Goal: Navigation & Orientation: Find specific page/section

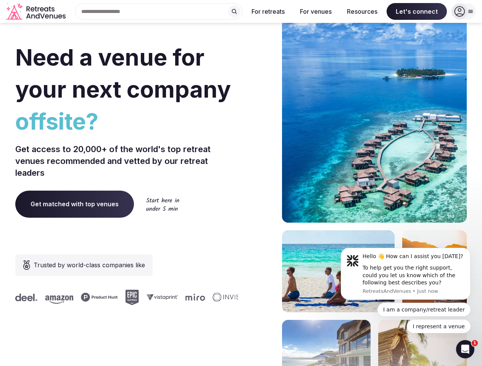
click at [241, 183] on div "Need a venue for your next company offsite? Get access to 20,000+ of the world'…" at bounding box center [240, 228] width 451 height 460
click at [159, 11] on div "Search Popular Destinations [GEOGRAPHIC_DATA], [GEOGRAPHIC_DATA] [GEOGRAPHIC_DA…" at bounding box center [156, 11] width 174 height 16
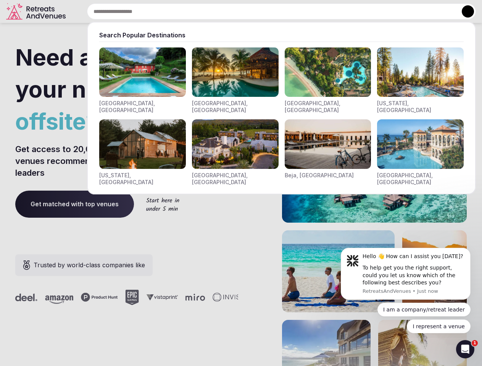
click at [234, 11] on input "text" at bounding box center [281, 11] width 389 height 16
click at [268, 11] on input "text" at bounding box center [281, 11] width 389 height 16
click at [316, 11] on input "text" at bounding box center [281, 11] width 389 height 16
click at [362, 11] on input "text" at bounding box center [281, 11] width 389 height 16
click at [417, 11] on input "text" at bounding box center [281, 11] width 389 height 16
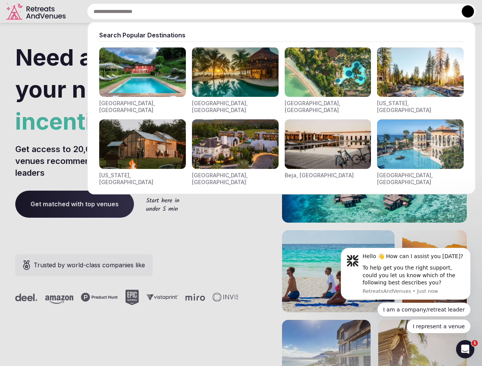
click at [464, 11] on button at bounding box center [468, 11] width 12 height 12
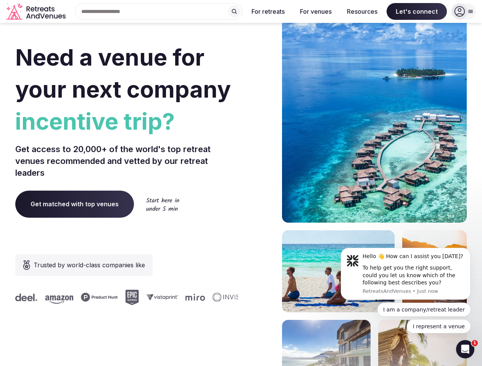
click at [406, 274] on div "To help get you the right support, could you let us know which of the following…" at bounding box center [413, 275] width 102 height 23
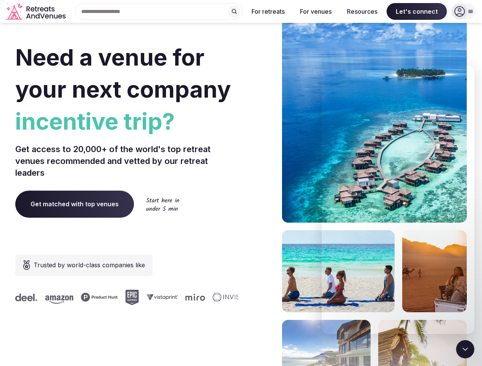
click at [472, 250] on section "Need a venue for your next company incentive trip? Get access to 20,000+ of the…" at bounding box center [241, 228] width 482 height 460
